Goal: Task Accomplishment & Management: Manage account settings

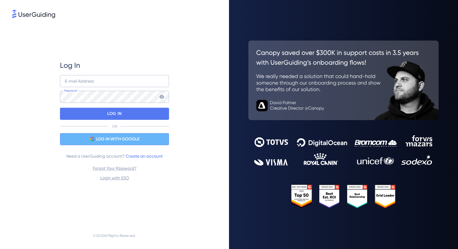
click at [117, 138] on span "LOG IN WITH GOOGLE" at bounding box center [117, 139] width 43 height 7
click at [139, 141] on span "LOG IN WITH GOOGLE" at bounding box center [117, 139] width 43 height 7
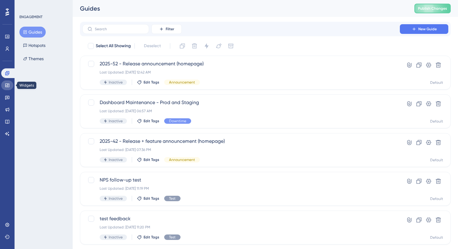
click at [8, 84] on icon at bounding box center [7, 85] width 5 height 5
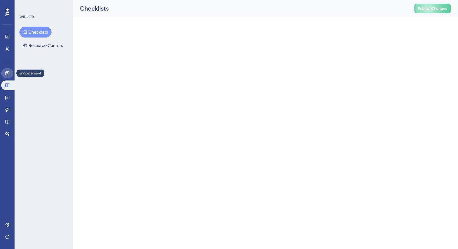
click at [8, 73] on icon at bounding box center [7, 73] width 4 height 4
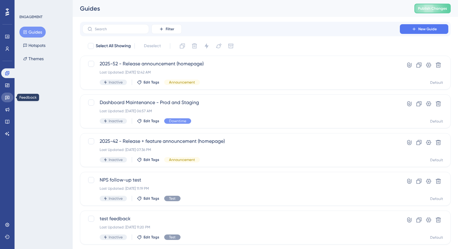
click at [7, 97] on icon at bounding box center [7, 98] width 4 height 4
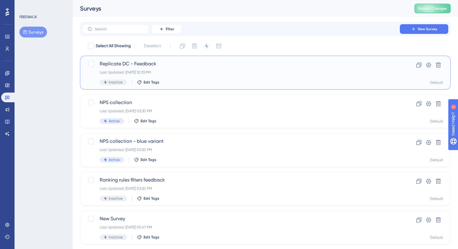
click at [192, 81] on div "Inactive Edit Tags" at bounding box center [241, 82] width 283 height 5
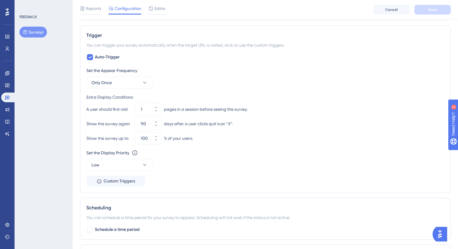
scroll to position [305, 0]
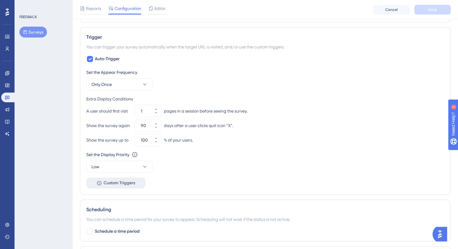
click at [115, 185] on span "Custom Triggers" at bounding box center [120, 183] width 32 height 7
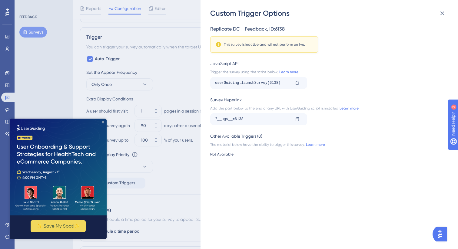
click at [104, 122] on icon "Close Preview" at bounding box center [103, 122] width 2 height 2
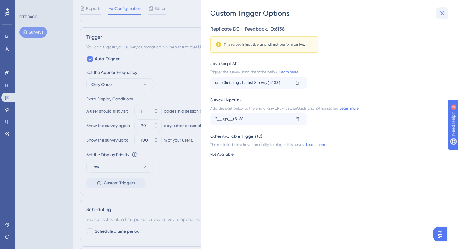
click at [444, 12] on icon at bounding box center [443, 14] width 4 height 4
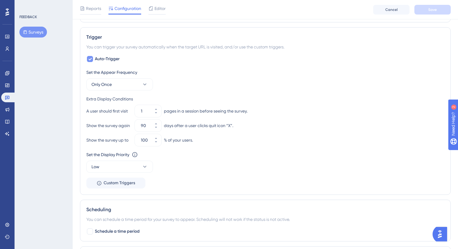
click at [91, 61] on icon at bounding box center [90, 59] width 4 height 5
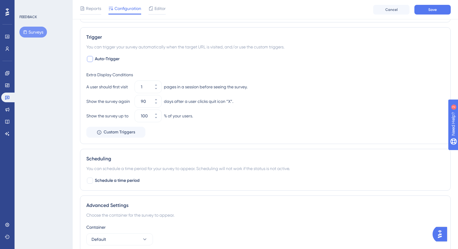
click at [93, 58] on div at bounding box center [90, 59] width 6 height 6
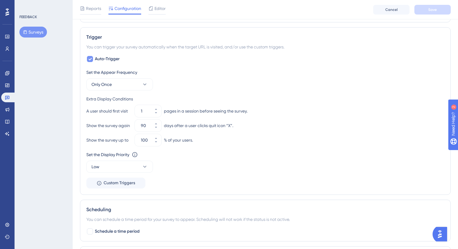
click at [91, 60] on icon at bounding box center [90, 59] width 4 height 5
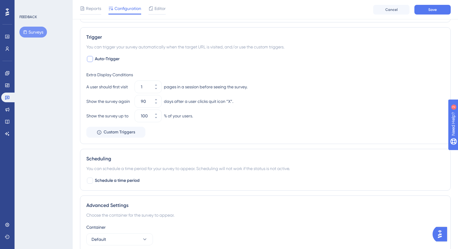
click at [90, 60] on div at bounding box center [90, 59] width 6 height 6
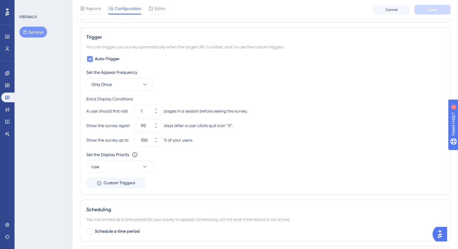
click at [90, 60] on icon at bounding box center [90, 59] width 4 height 5
checkbox input "false"
